Goal: Information Seeking & Learning: Learn about a topic

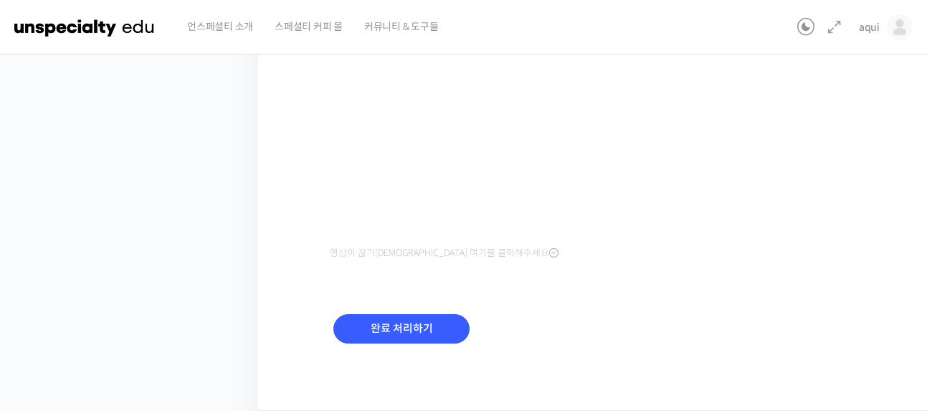
scroll to position [371, 0]
click at [383, 320] on input "완료 처리하기" at bounding box center [401, 328] width 136 height 29
click at [435, 319] on input "완료 처리하기" at bounding box center [401, 328] width 136 height 29
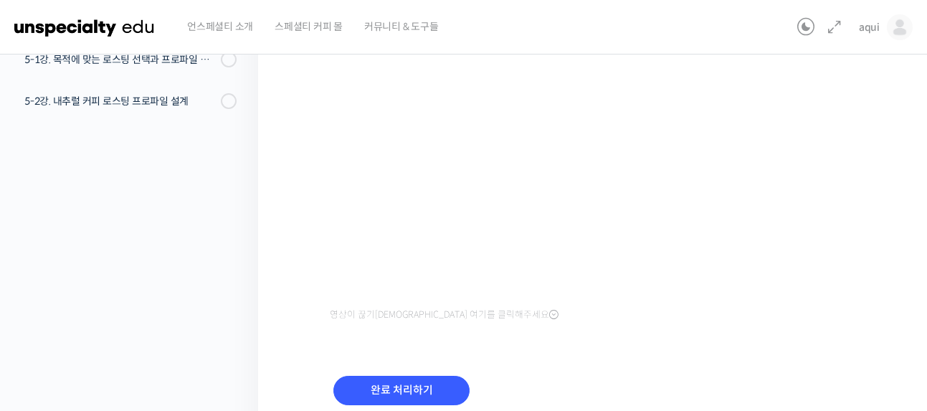
scroll to position [272, 0]
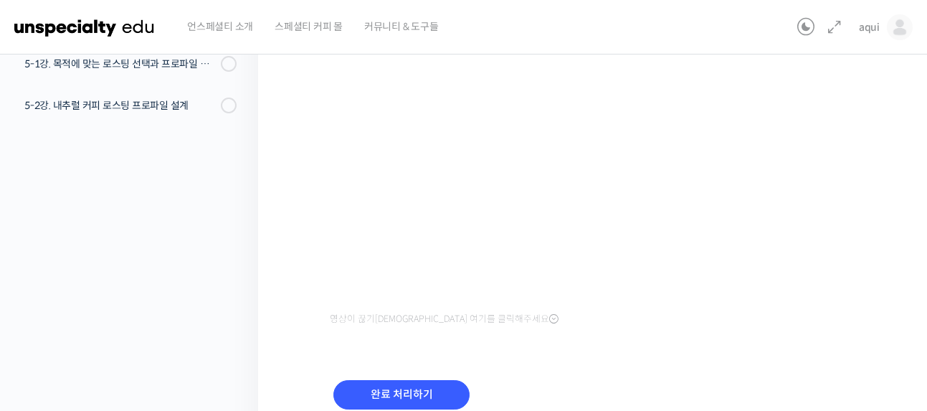
click at [373, 409] on input "완료 처리하기" at bounding box center [401, 394] width 136 height 29
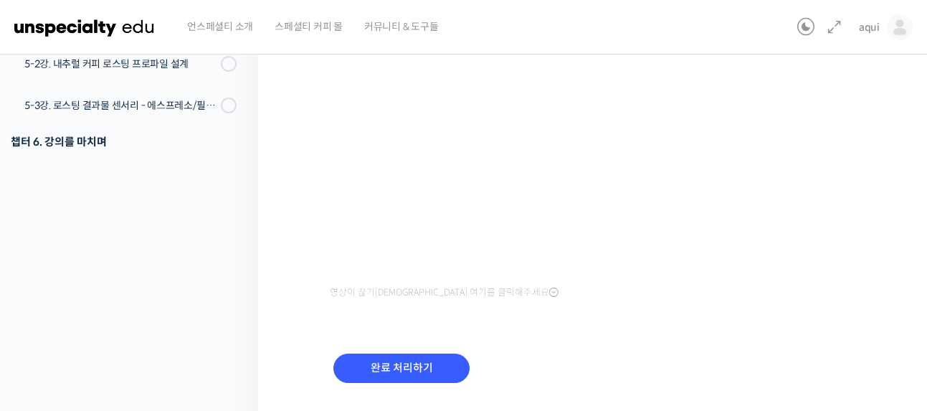
scroll to position [248, 0]
click at [379, 375] on input "완료 처리하기" at bounding box center [401, 367] width 136 height 29
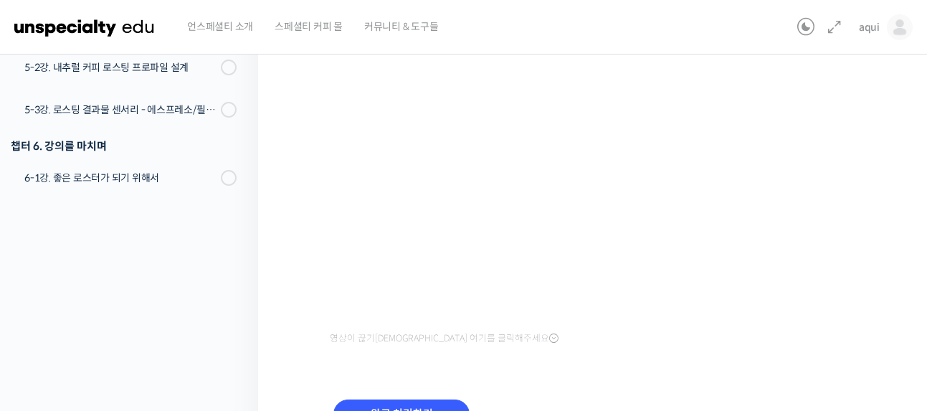
scroll to position [207, 0]
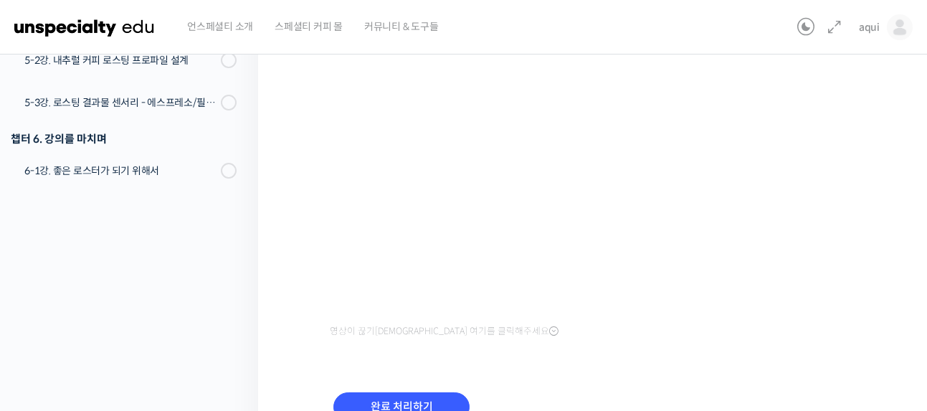
click at [401, 410] on input "완료 처리하기" at bounding box center [401, 406] width 136 height 29
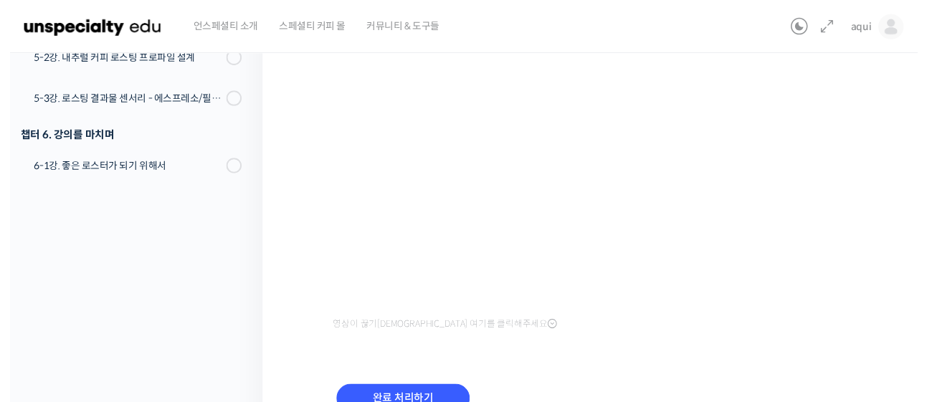
scroll to position [206, 0]
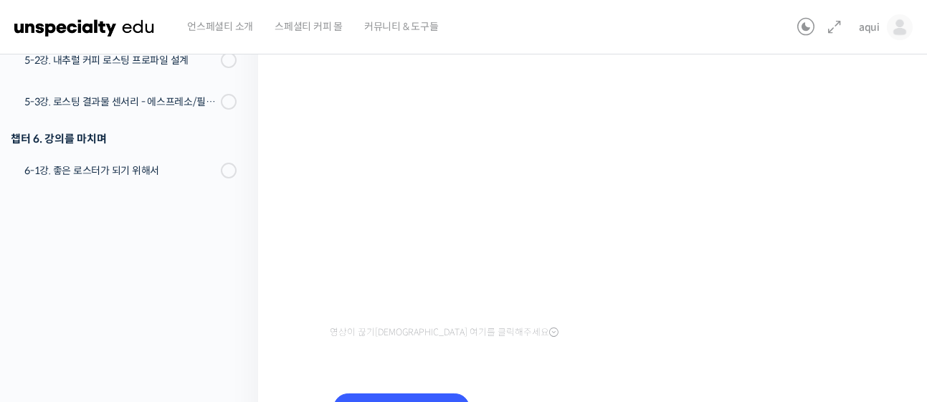
click at [384, 408] on input "완료 처리하기" at bounding box center [401, 407] width 136 height 29
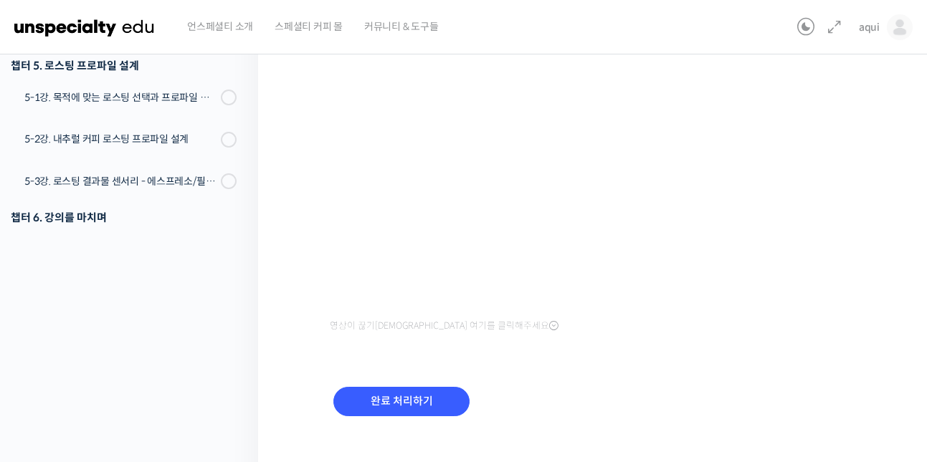
scroll to position [216, 0]
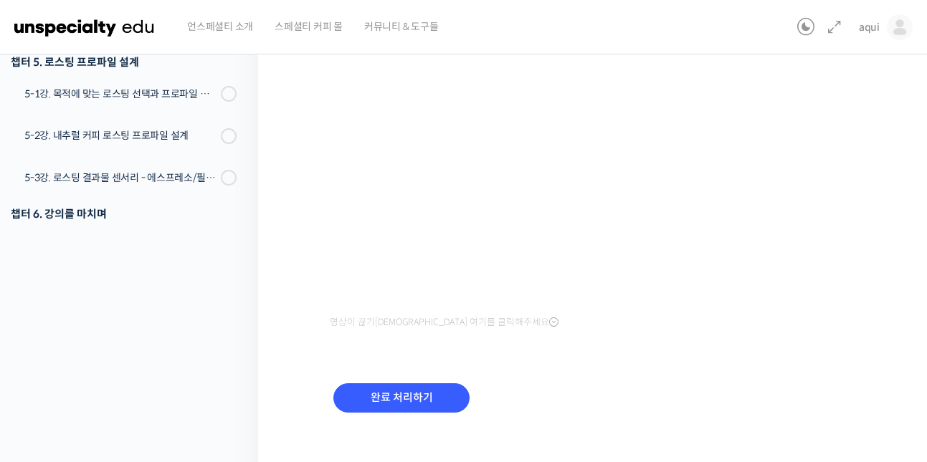
click at [413, 394] on input "완료 처리하기" at bounding box center [401, 397] width 136 height 29
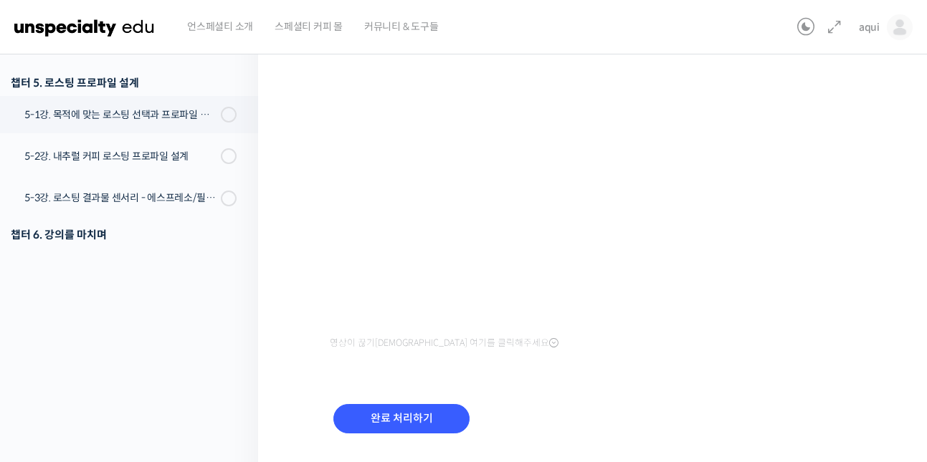
scroll to position [193, 0]
click at [373, 424] on input "완료 처리하기" at bounding box center [401, 420] width 136 height 29
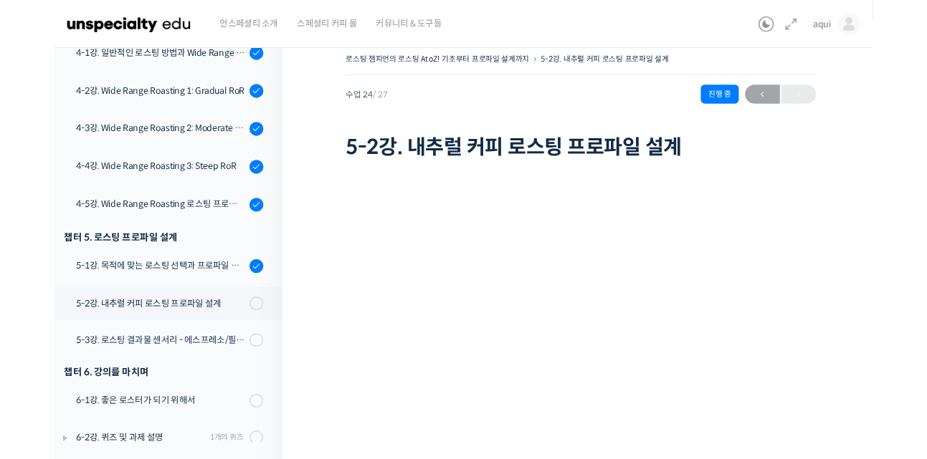
scroll to position [129, 0]
